Goal: Information Seeking & Learning: Learn about a topic

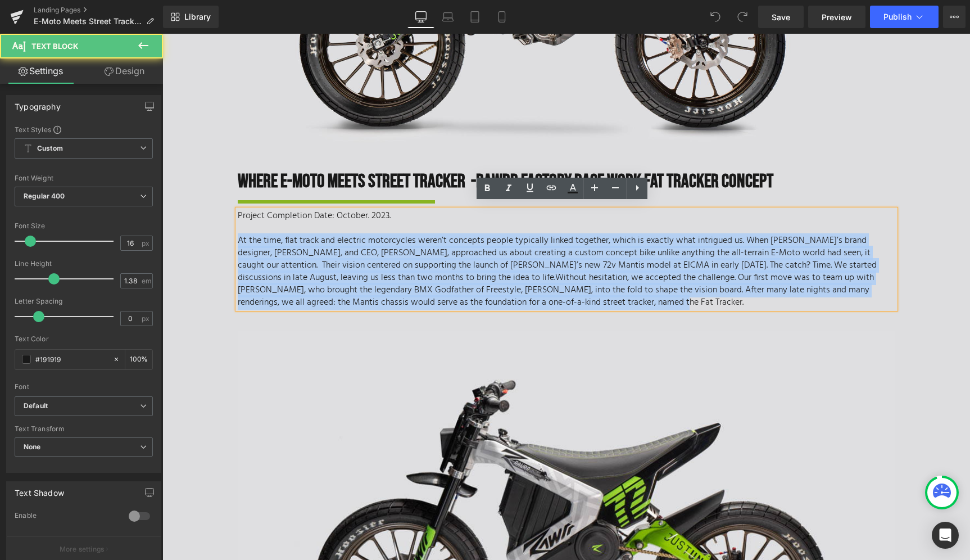
click at [443, 243] on p "At the time, flat track and electric motorcycles weren’t concepts people typica…" at bounding box center [567, 271] width 658 height 74
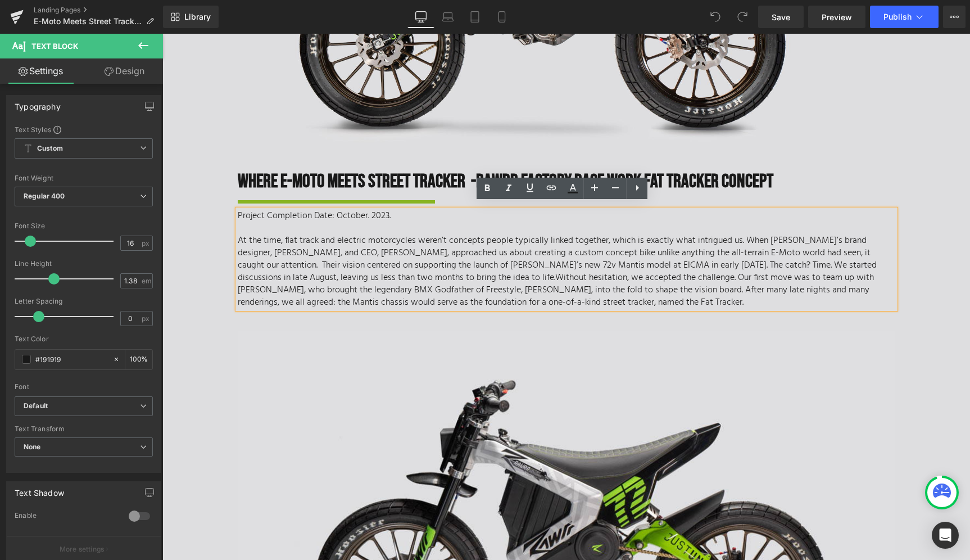
click at [421, 259] on p "At the time, flat track and electric motorcycles weren’t concepts people typica…" at bounding box center [567, 271] width 658 height 74
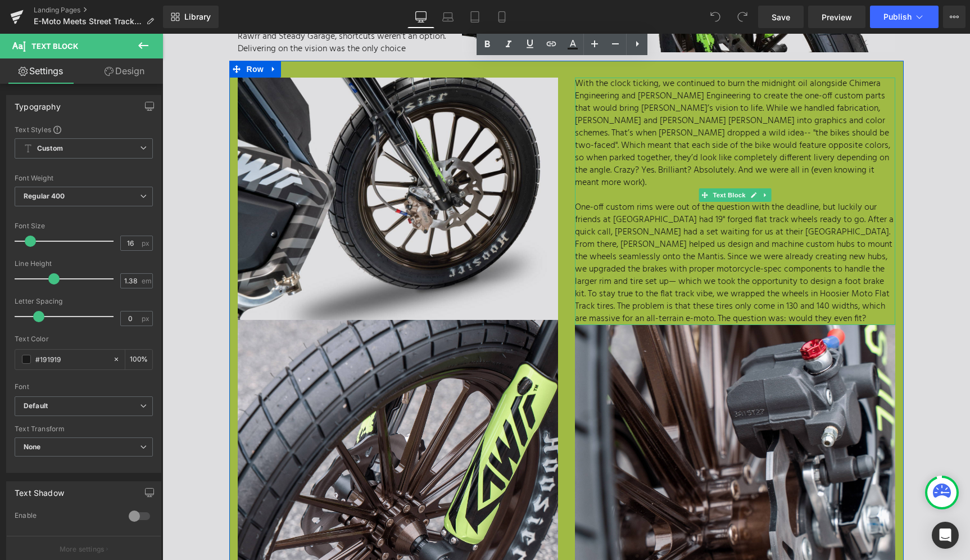
scroll to position [1307, 0]
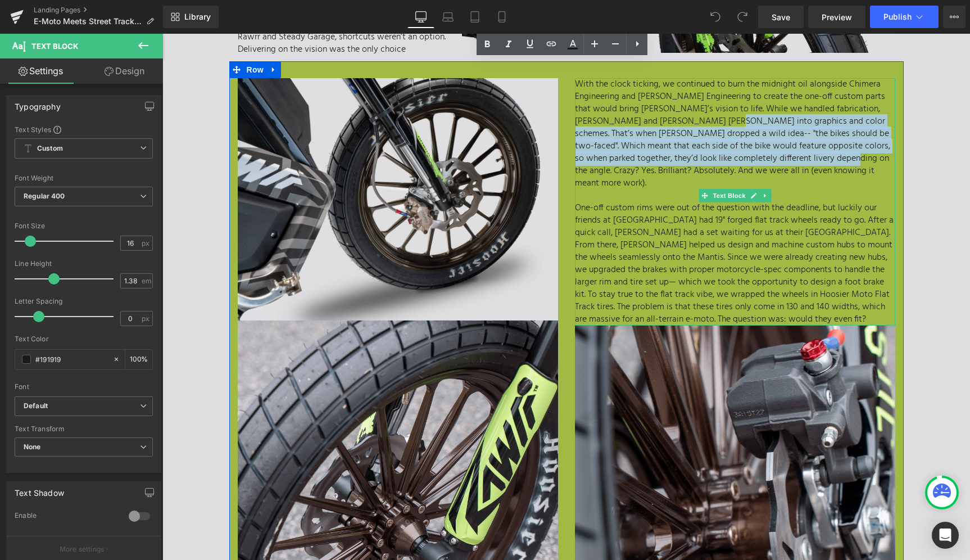
drag, startPoint x: 681, startPoint y: 111, endPoint x: 788, endPoint y: 152, distance: 115.1
click at [788, 152] on p "With the clock ticking, we continued to burn the midnight oil alongside Chimera…" at bounding box center [735, 133] width 320 height 111
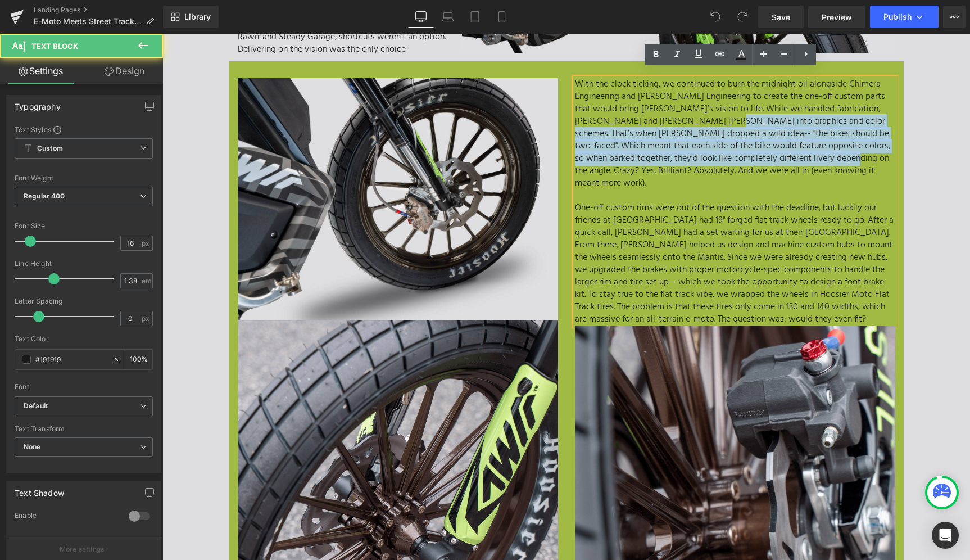
click at [727, 156] on p "With the clock ticking, we continued to burn the midnight oil alongside Chimera…" at bounding box center [735, 133] width 320 height 111
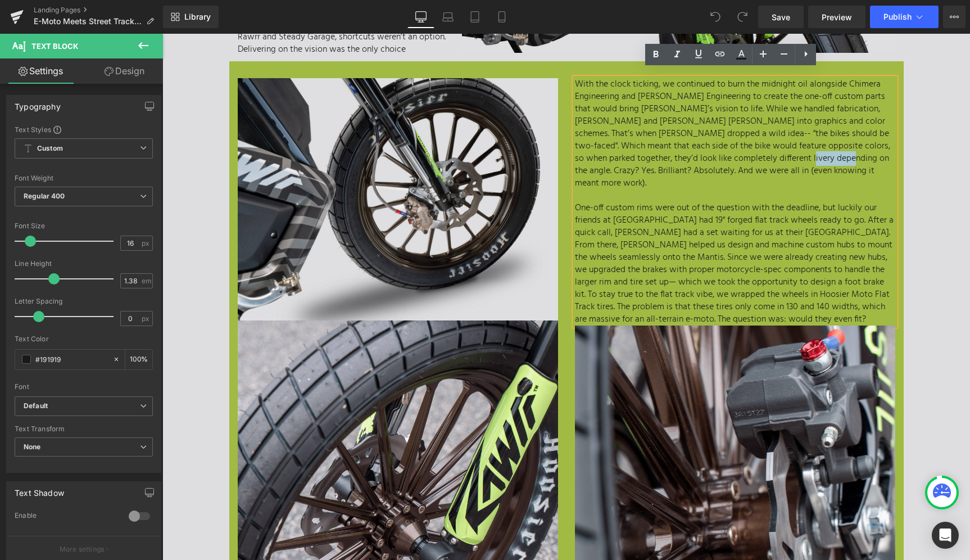
drag, startPoint x: 749, startPoint y: 150, endPoint x: 784, endPoint y: 156, distance: 35.4
click at [784, 156] on p "With the clock ticking, we continued to burn the midnight oil alongside Chimera…" at bounding box center [735, 133] width 320 height 111
drag, startPoint x: 744, startPoint y: 148, endPoint x: 813, endPoint y: 163, distance: 71.3
click at [813, 163] on p "With the clock ticking, we continued to burn the midnight oil alongside Chimera…" at bounding box center [735, 133] width 320 height 111
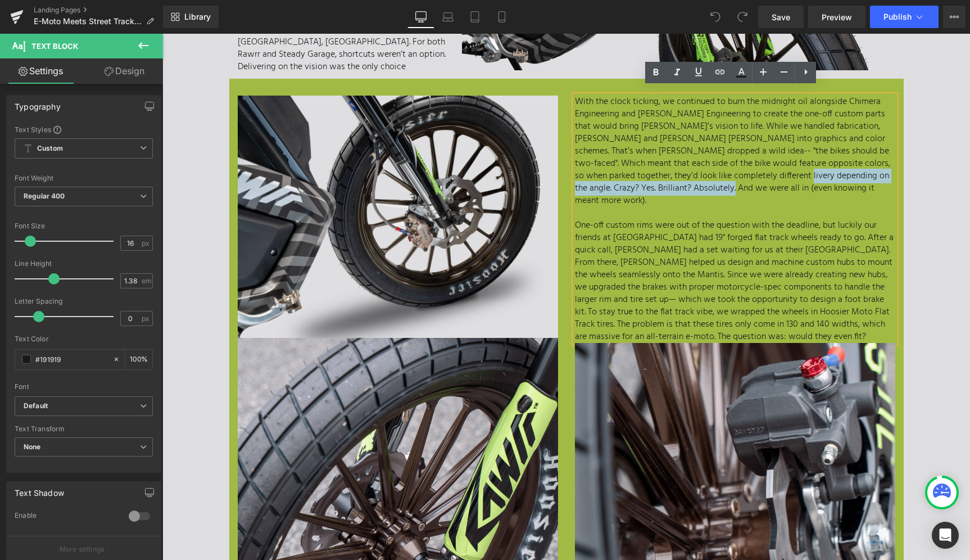
scroll to position [1289, 0]
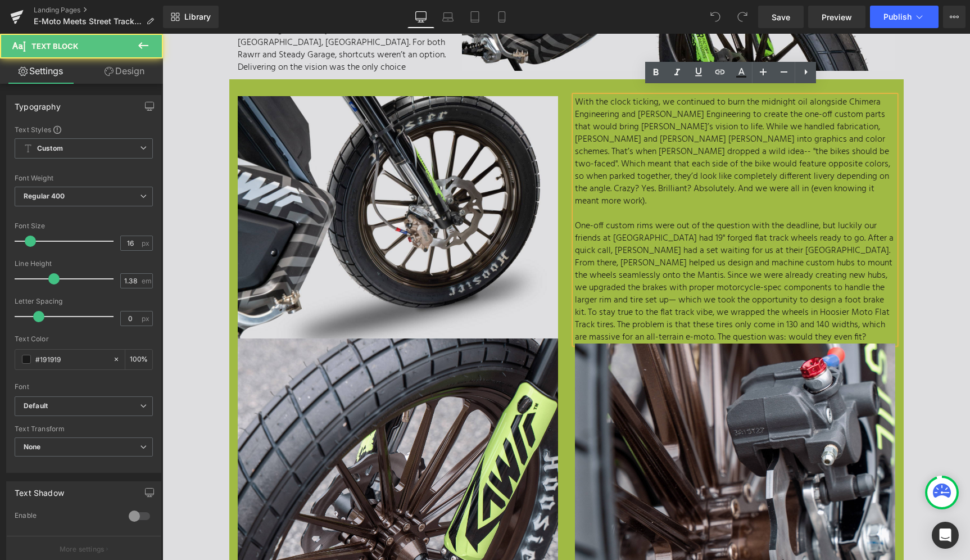
click at [576, 220] on p "One-off custom rims were out of the question with the deadline, but luckily our…" at bounding box center [735, 282] width 320 height 124
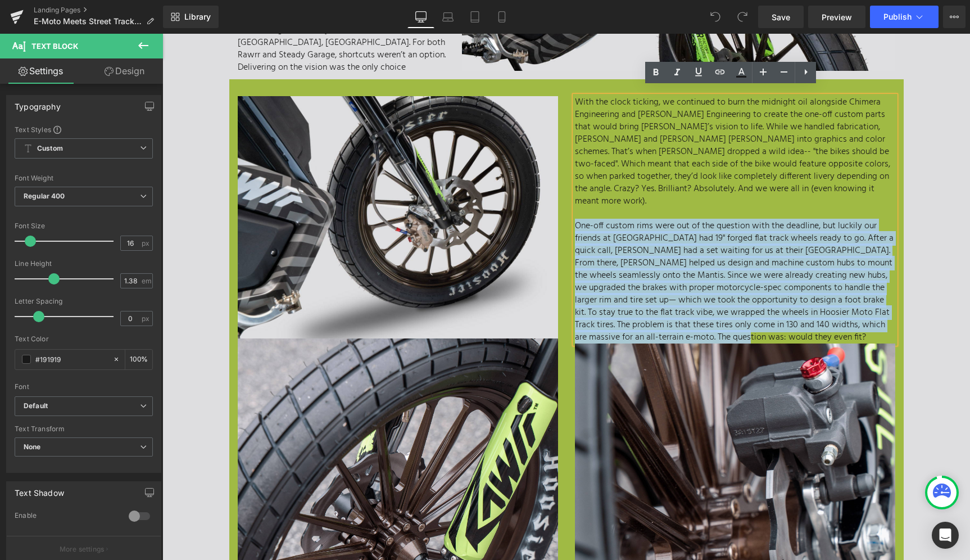
drag, startPoint x: 570, startPoint y: 206, endPoint x: 762, endPoint y: 311, distance: 218.8
click at [762, 311] on p "One-off custom rims were out of the question with the deadline, but luckily our…" at bounding box center [735, 282] width 320 height 124
click at [761, 317] on p "One-off custom rims were out of the question with the deadline, but luckily our…" at bounding box center [735, 282] width 320 height 124
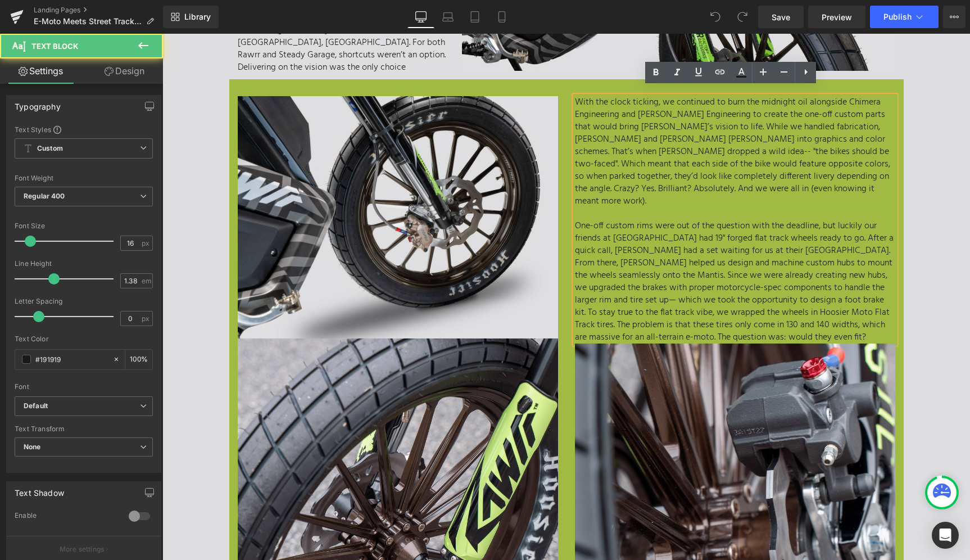
click at [745, 321] on p "One-off custom rims were out of the question with the deadline, but luckily our…" at bounding box center [735, 282] width 320 height 124
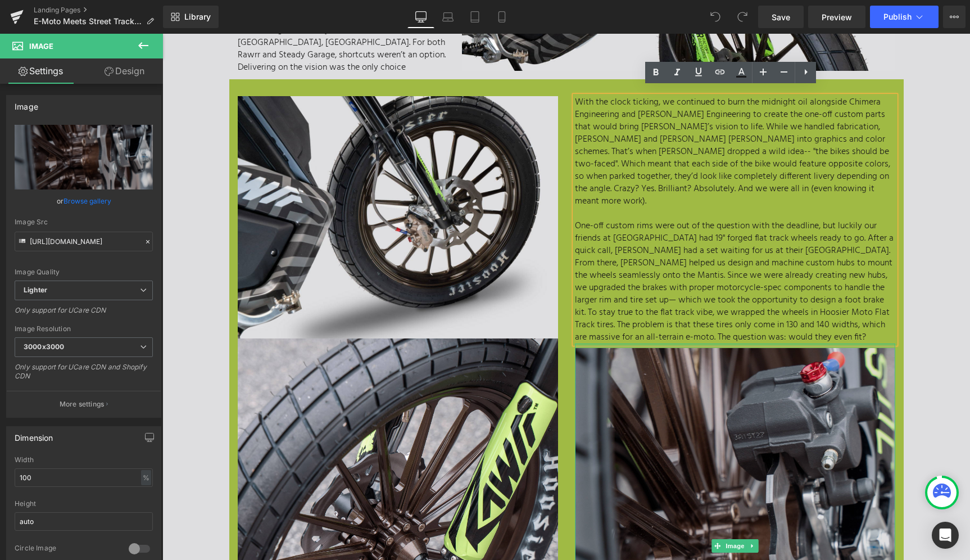
click at [746, 343] on div "Image" at bounding box center [735, 545] width 320 height 405
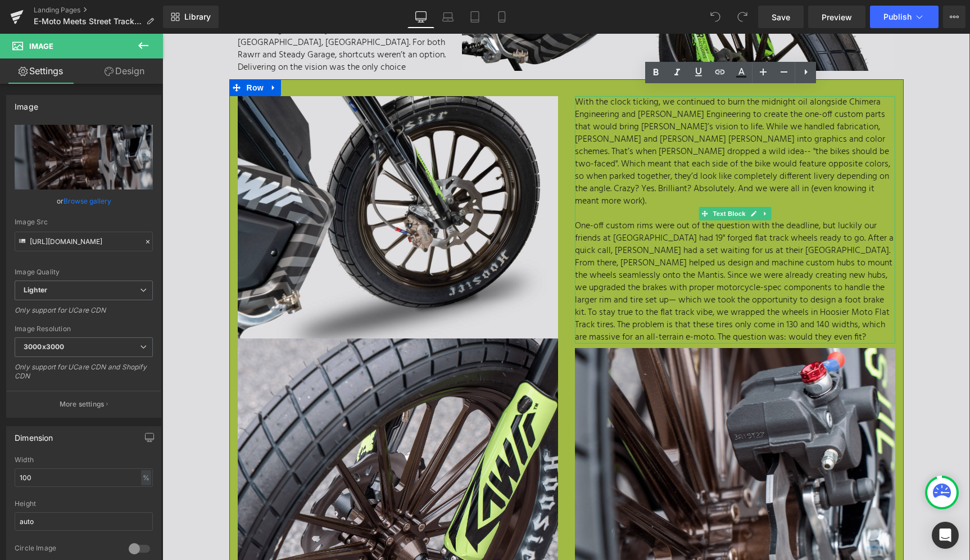
click at [801, 315] on p "One-off custom rims were out of the question with the deadline, but luckily our…" at bounding box center [735, 282] width 320 height 124
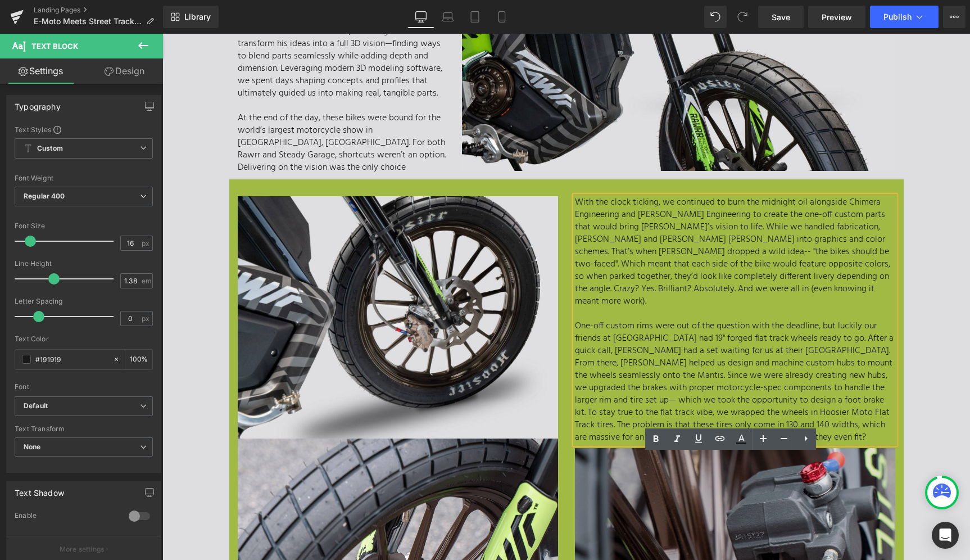
scroll to position [1207, 0]
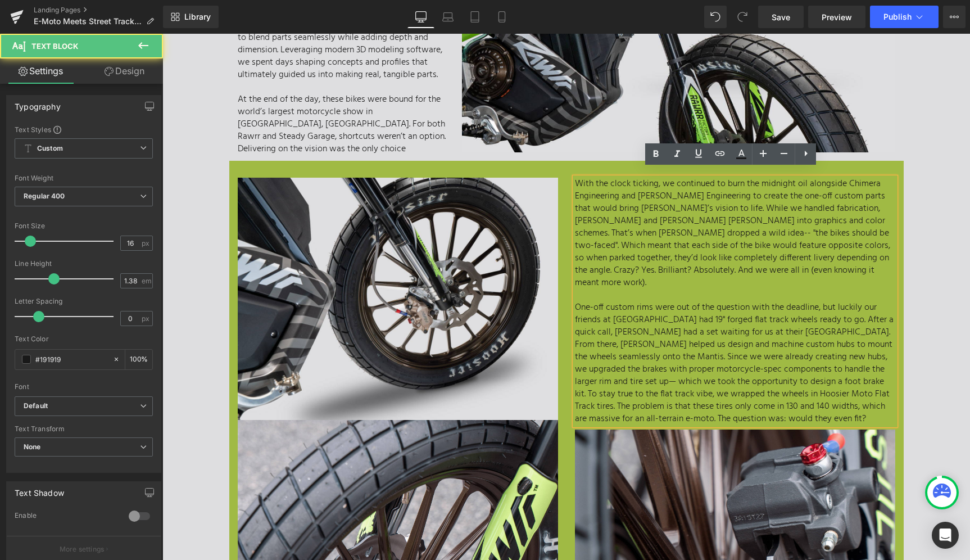
click at [690, 259] on p "With the clock ticking, we continued to burn the midnight oil alongside Chimera…" at bounding box center [735, 233] width 320 height 111
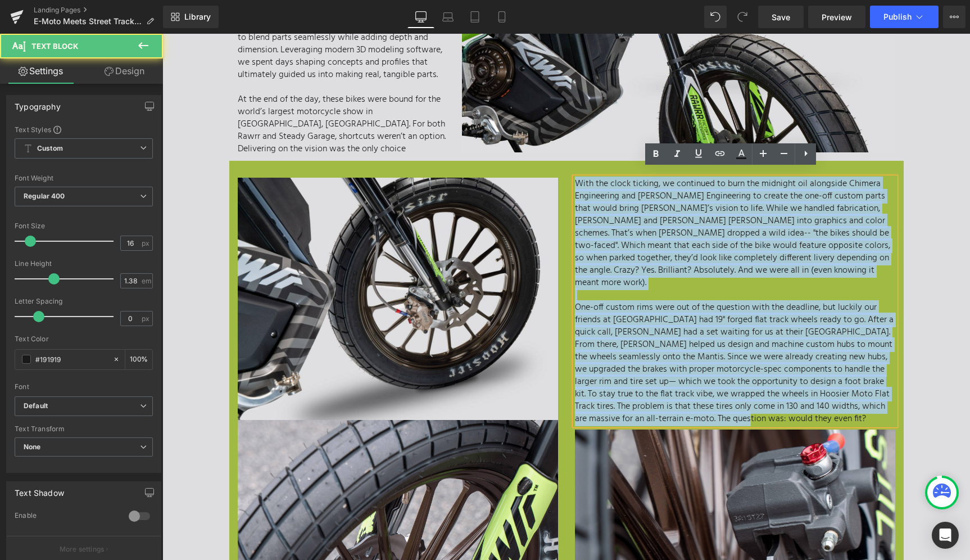
drag, startPoint x: 572, startPoint y: 171, endPoint x: 745, endPoint y: 350, distance: 248.4
click at [810, 394] on div "With the clock ticking, we continued to burn the midnight oil alongside Chimera…" at bounding box center [735, 301] width 320 height 247
